Goal: Information Seeking & Learning: Learn about a topic

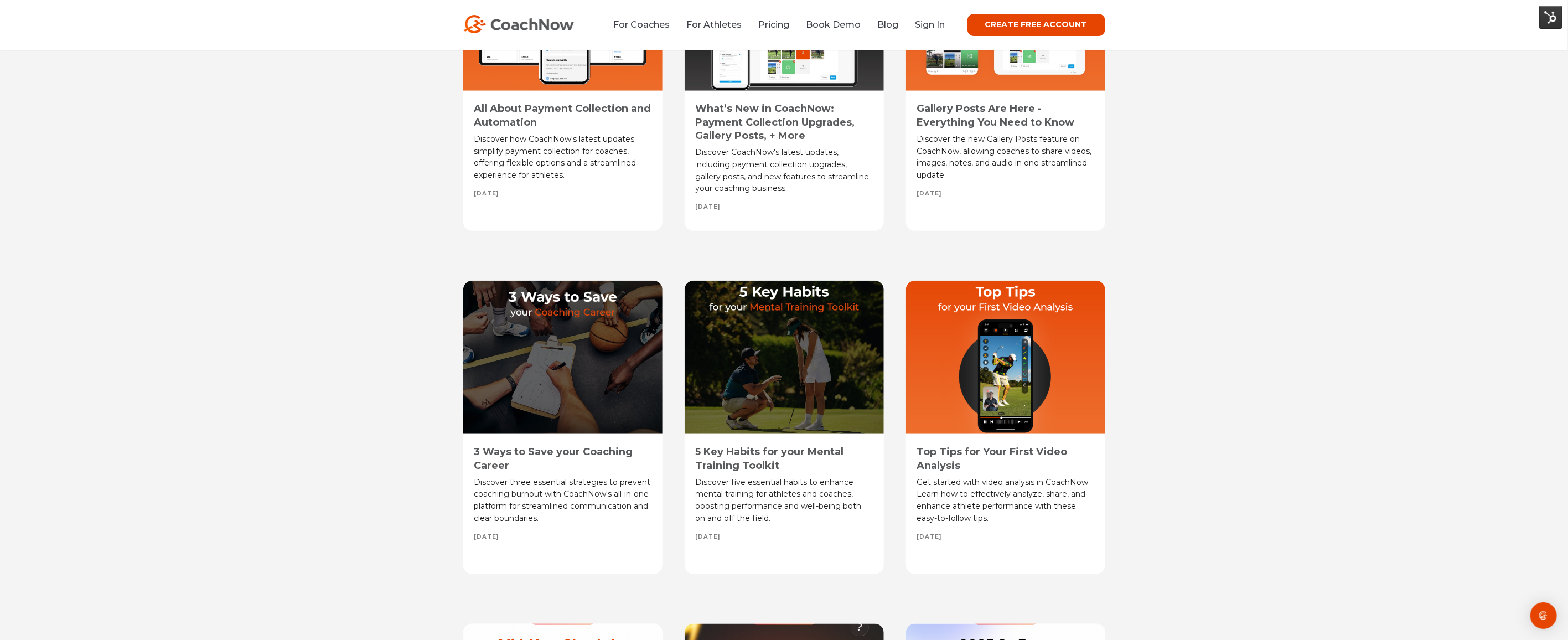
click at [609, 100] on div "All About Payment Collection and Automation Discover how CoachNow's latest upda…" at bounding box center [563, 84] width 200 height 293
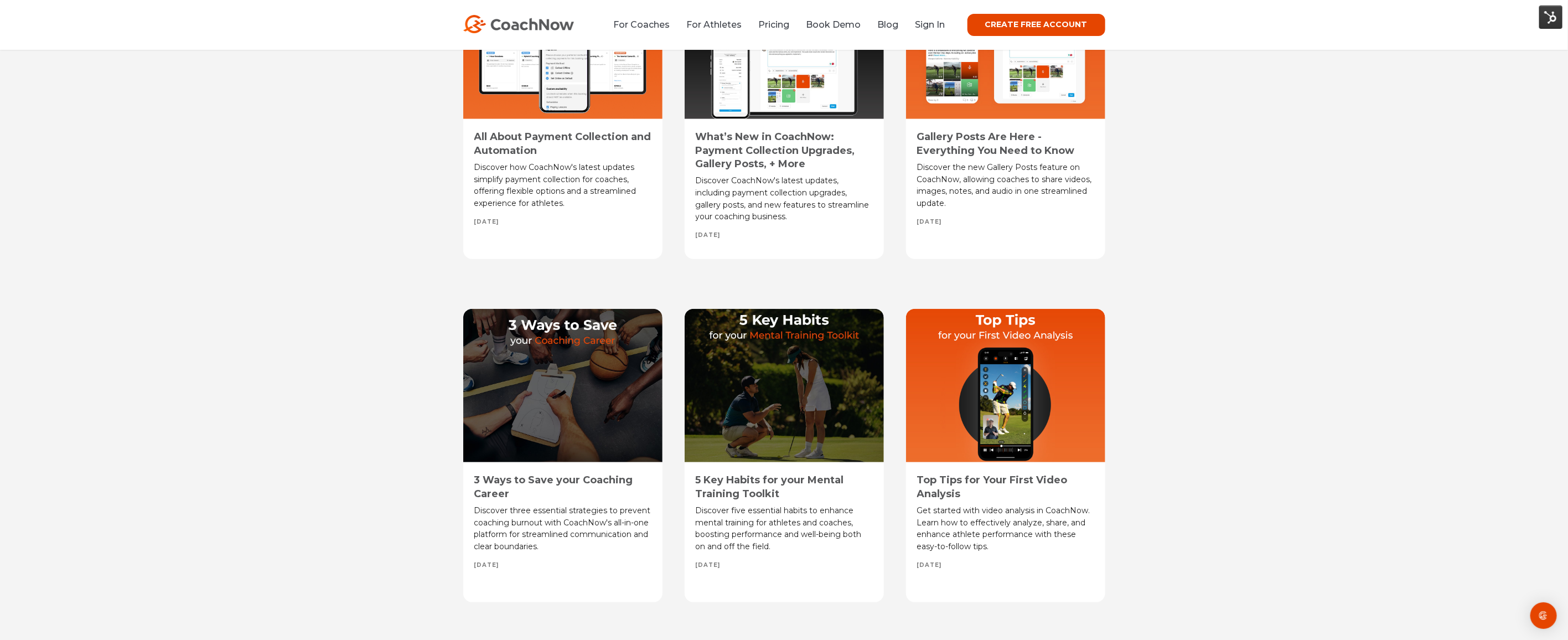
scroll to position [704, 0]
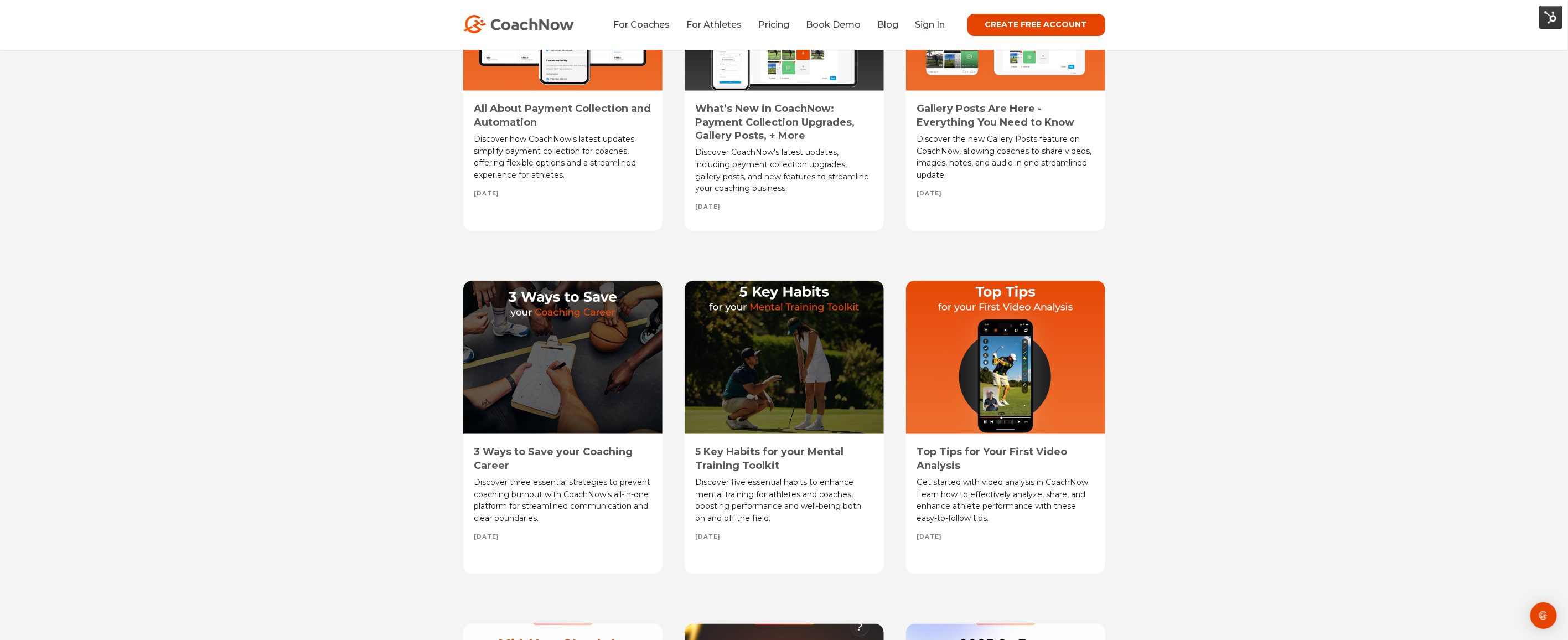
click at [573, 63] on div at bounding box center [563, 15] width 200 height 153
click at [524, 104] on link "All About Payment Collection and Automation" at bounding box center [563, 115] width 177 height 25
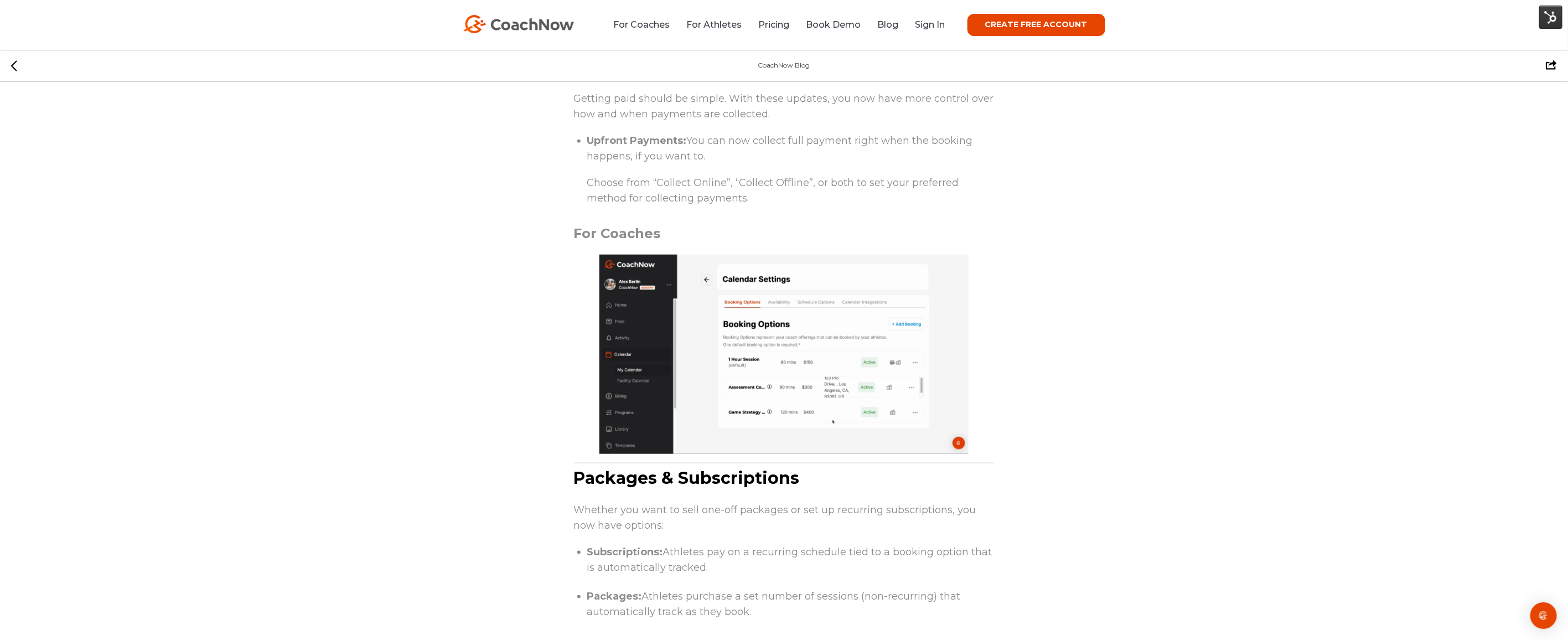
scroll to position [953, 0]
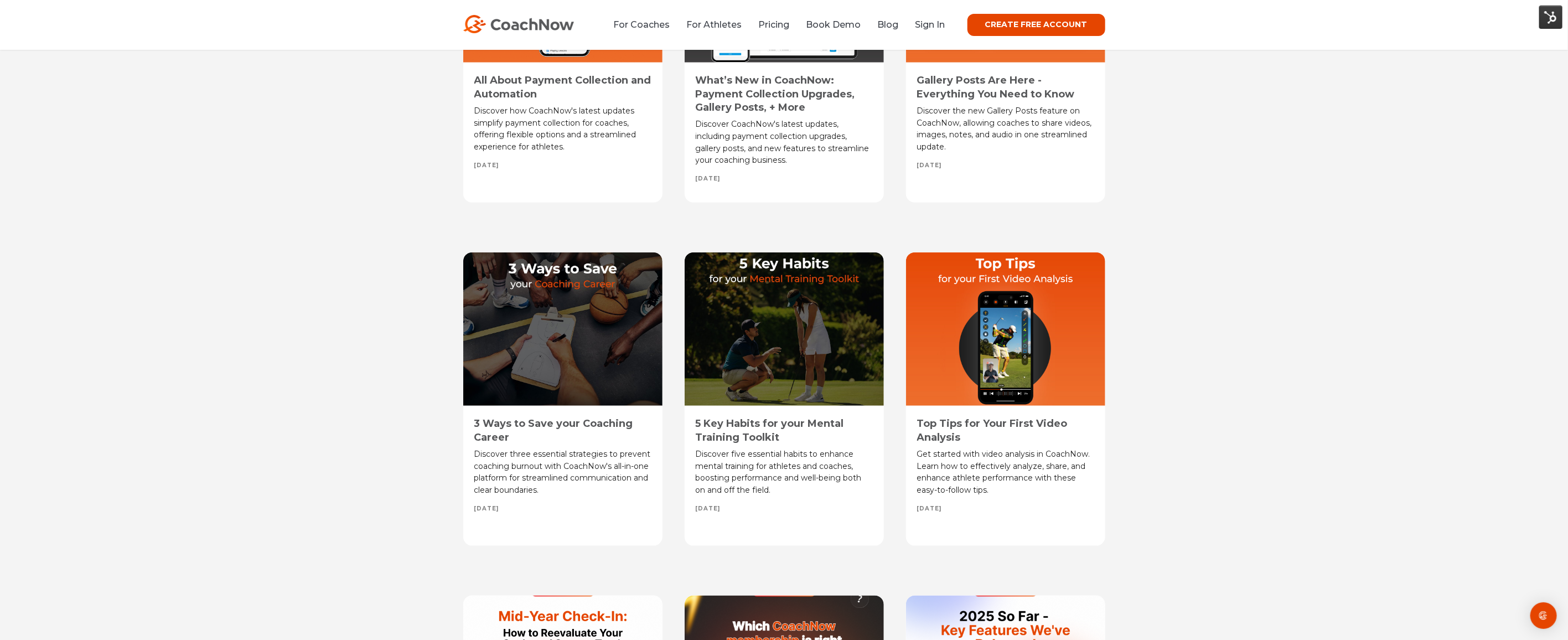
scroll to position [704, 0]
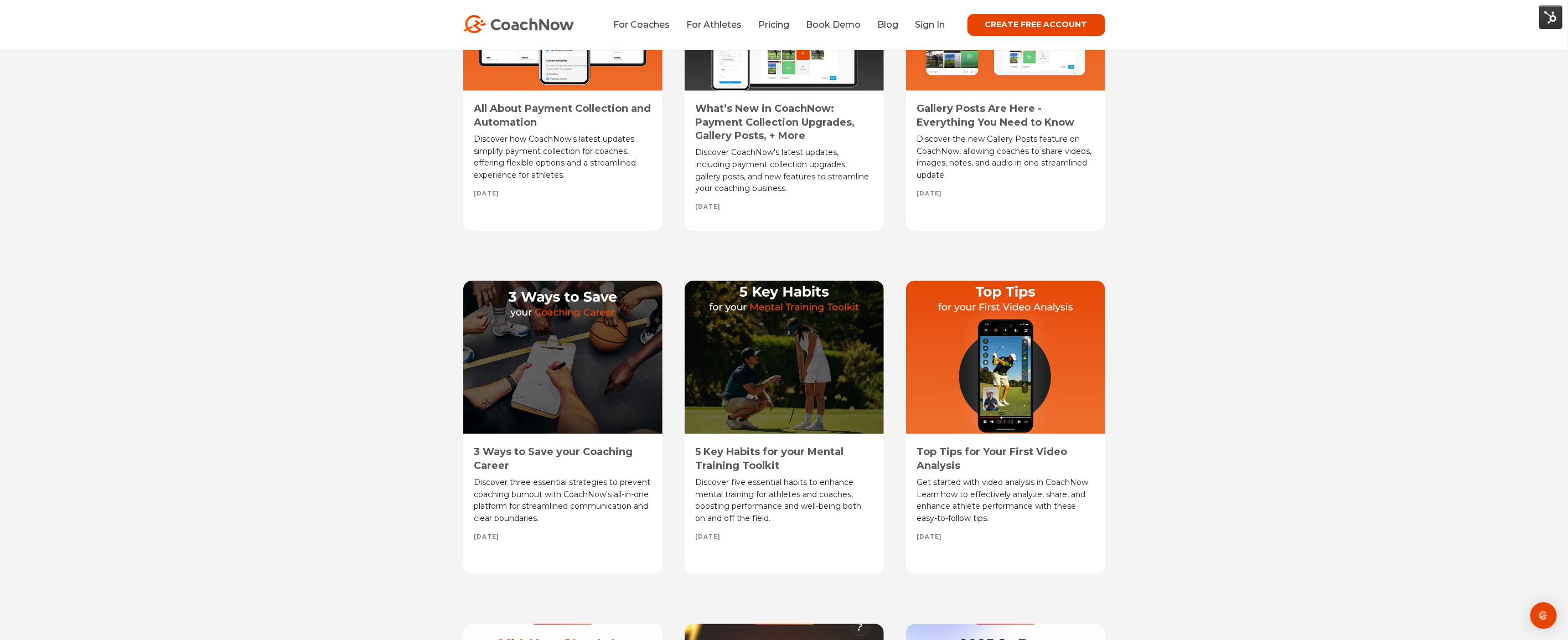
click at [738, 123] on link "What’s New in CoachNow: Payment Collection Upgrades, Gallery Posts, + More" at bounding box center [776, 122] width 160 height 39
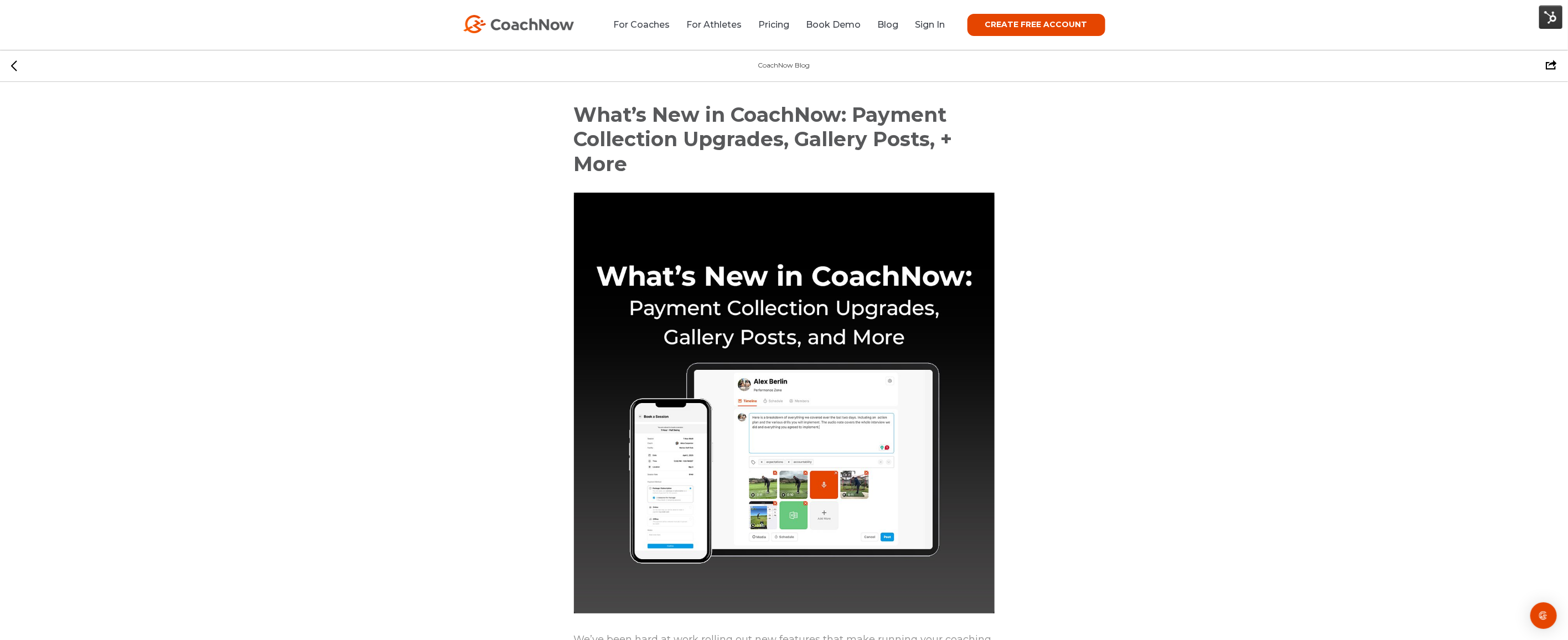
click at [9, 63] on div "CoachNow Blog Facebook Twitter" at bounding box center [784, 65] width 1568 height 32
click at [5, 62] on div "CoachNow Blog Facebook Twitter" at bounding box center [784, 65] width 1568 height 32
click at [9, 64] on div "CoachNow Blog Facebook Twitter" at bounding box center [784, 65] width 1568 height 32
click at [16, 67] on icon at bounding box center [14, 65] width 6 height 11
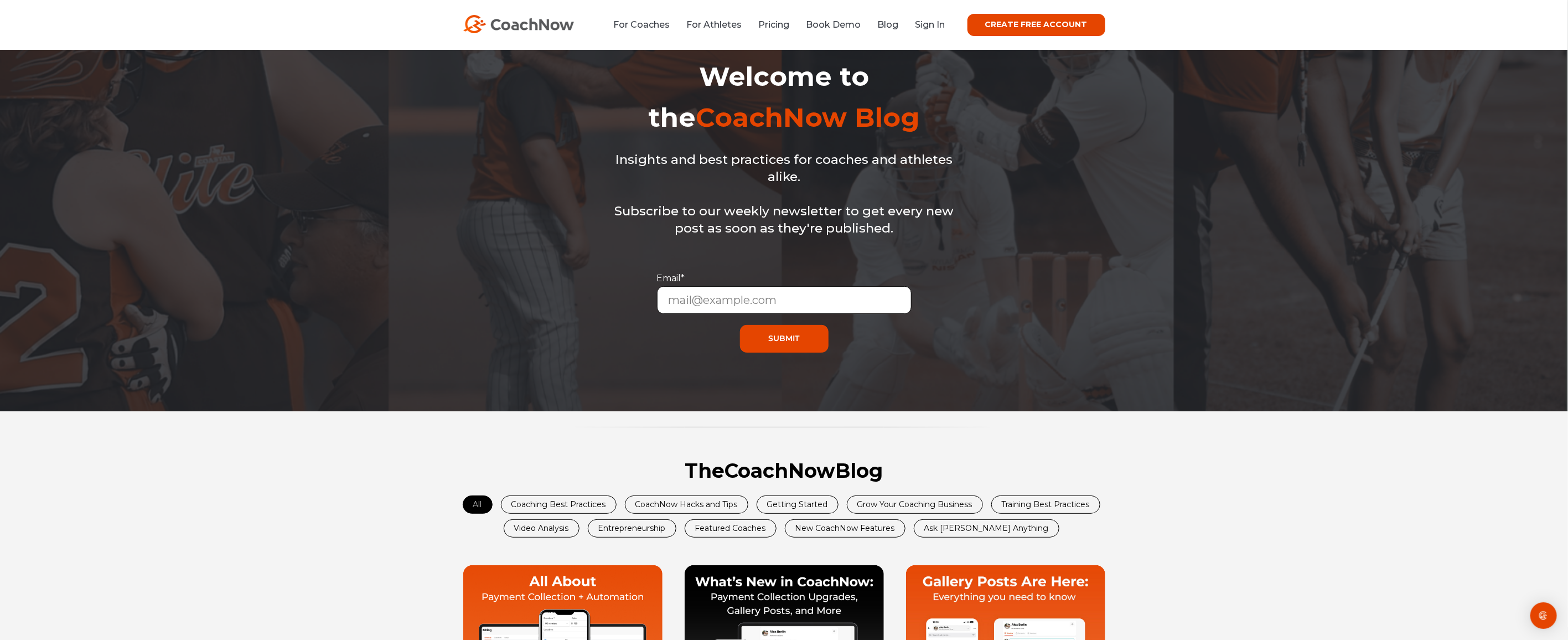
scroll to position [372, 0]
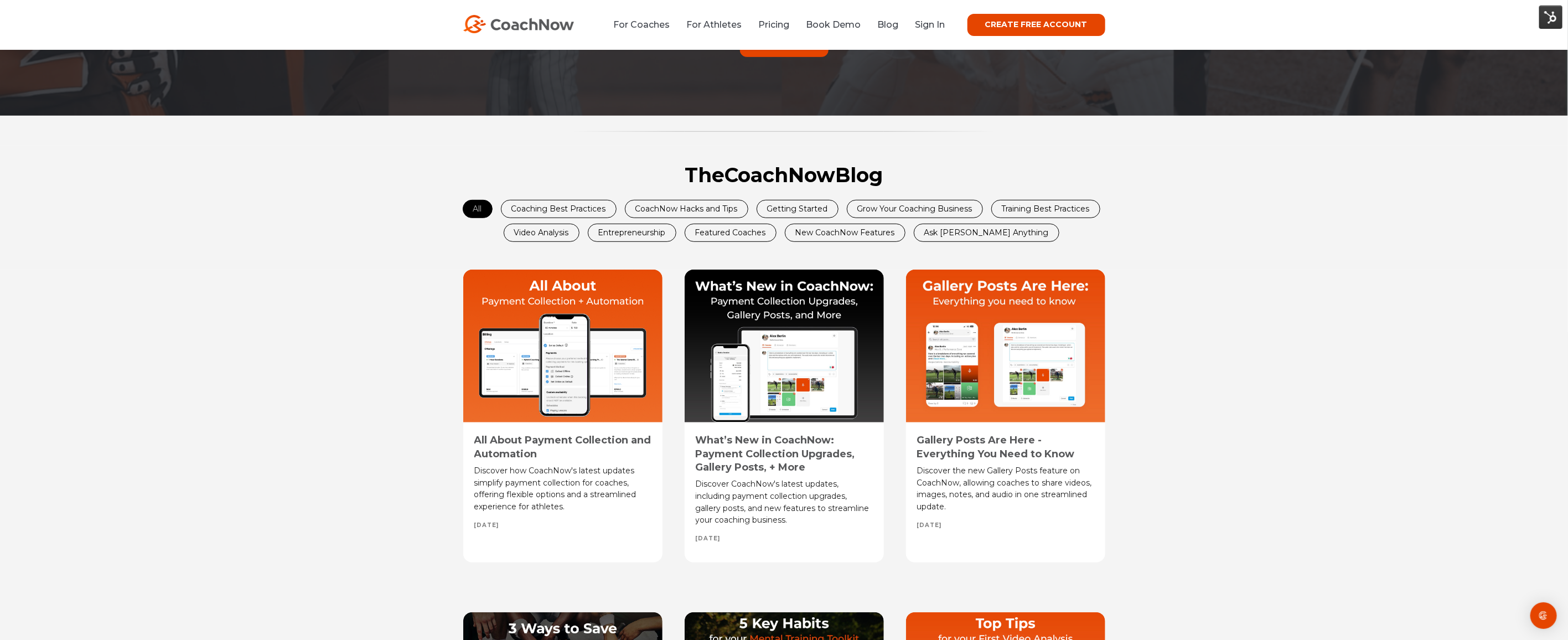
click at [613, 435] on link "All About Payment Collection and Automation" at bounding box center [563, 447] width 177 height 25
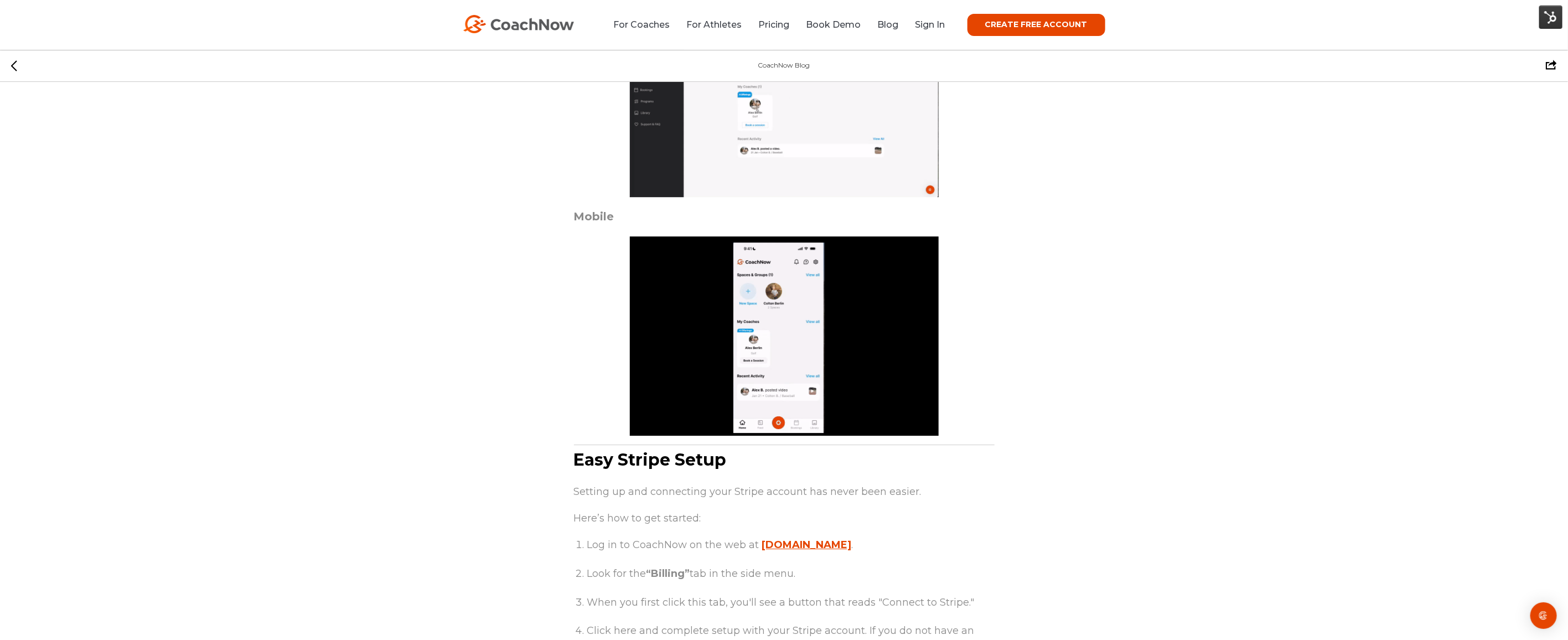
scroll to position [3476, 0]
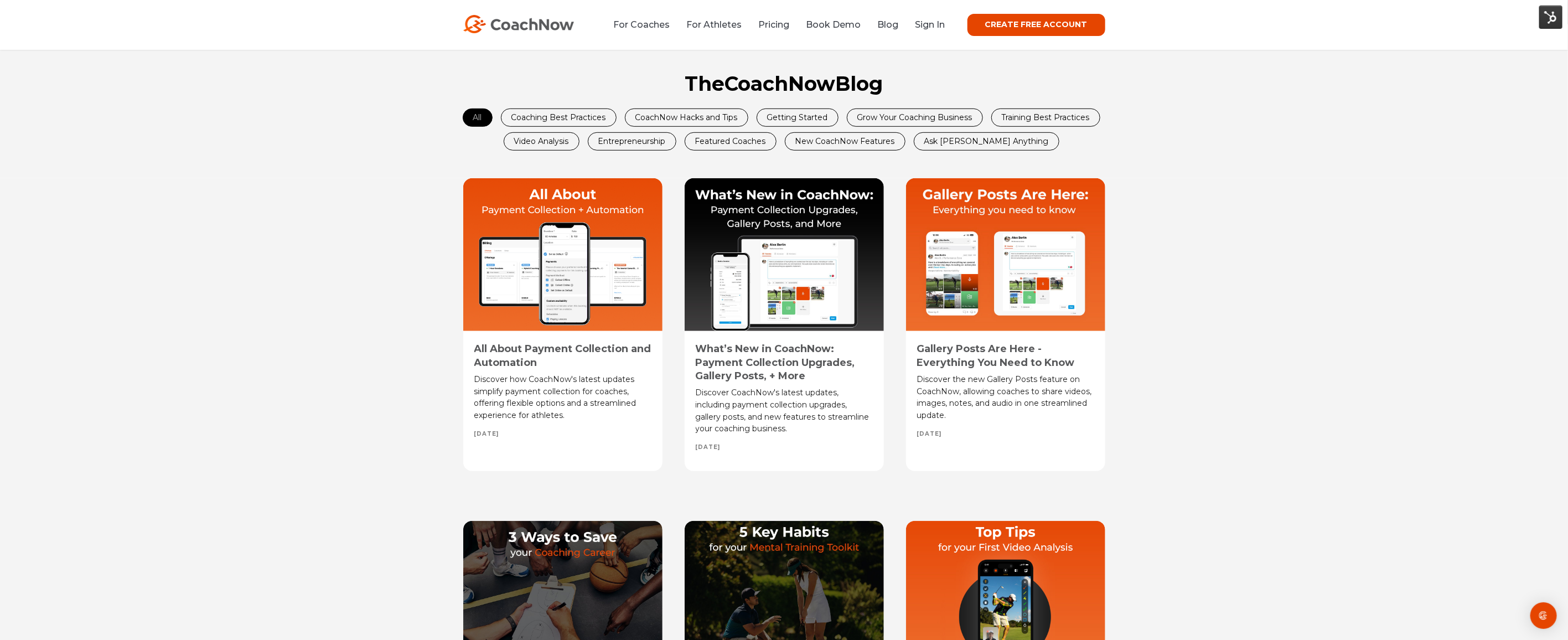
scroll to position [677, 0]
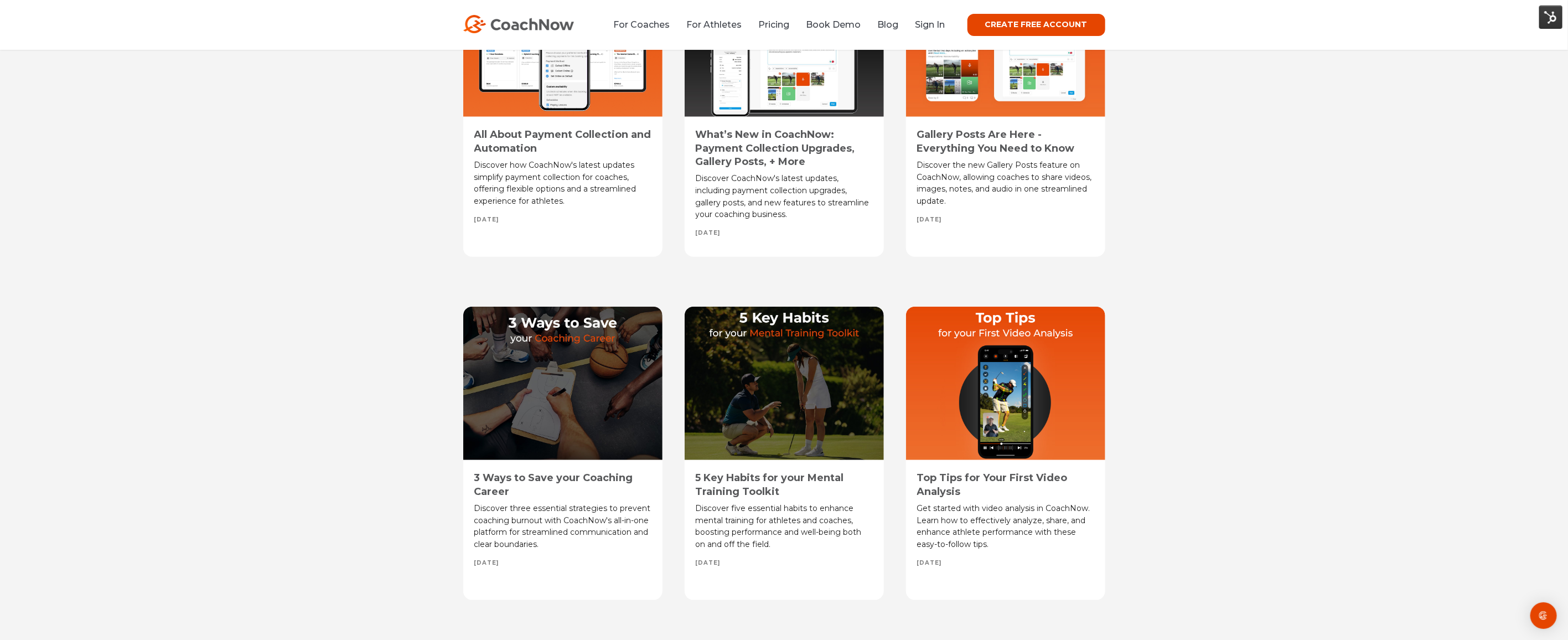
click at [808, 149] on link "What’s New in CoachNow: Payment Collection Upgrades, Gallery Posts, + More" at bounding box center [776, 147] width 160 height 39
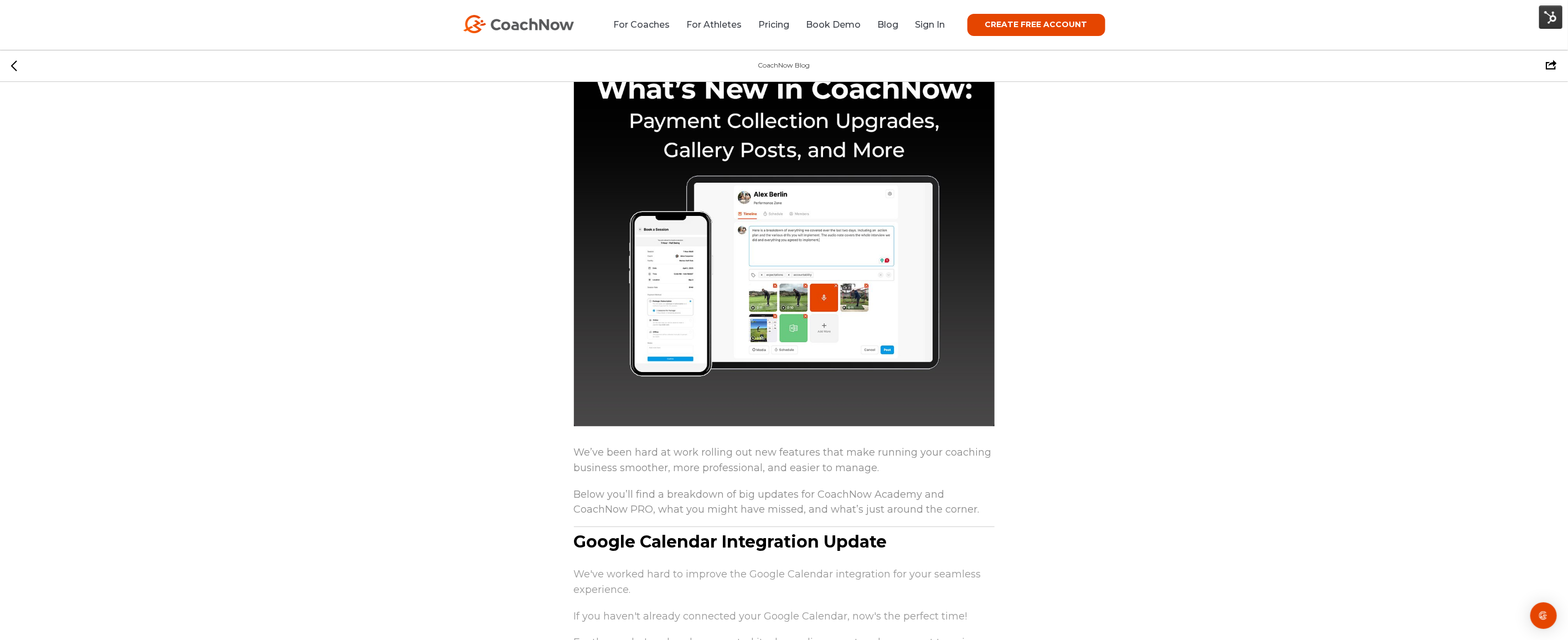
scroll to position [475, 0]
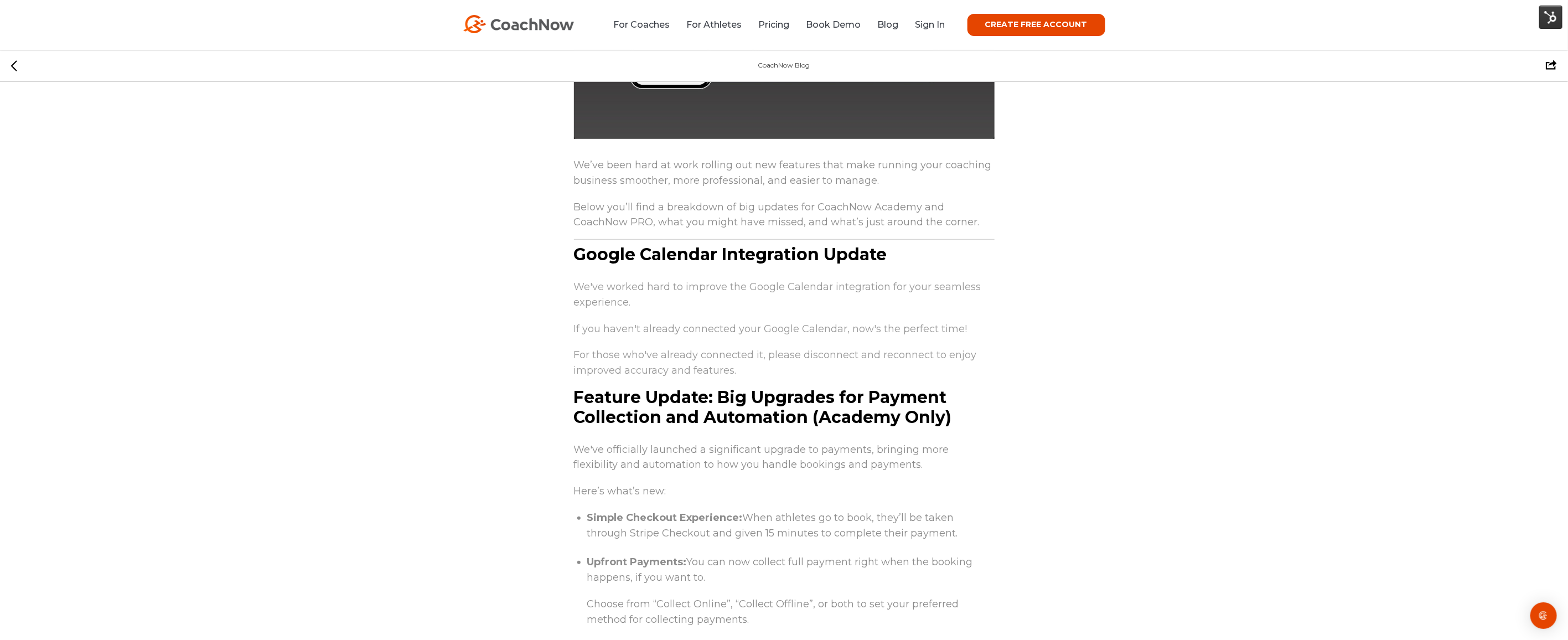
click at [11, 74] on div "CoachNow Blog Facebook Twitter" at bounding box center [784, 65] width 1568 height 32
click at [16, 63] on icon at bounding box center [14, 65] width 6 height 11
